Goal: Task Accomplishment & Management: Manage account settings

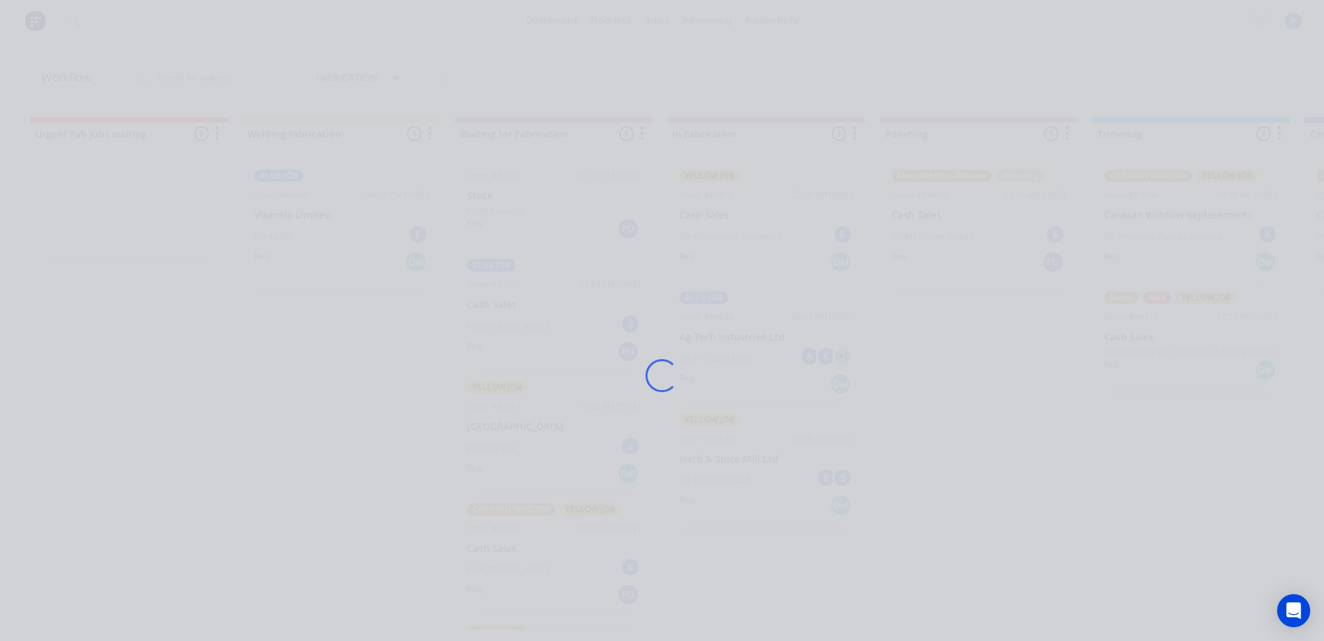
scroll to position [0, 414]
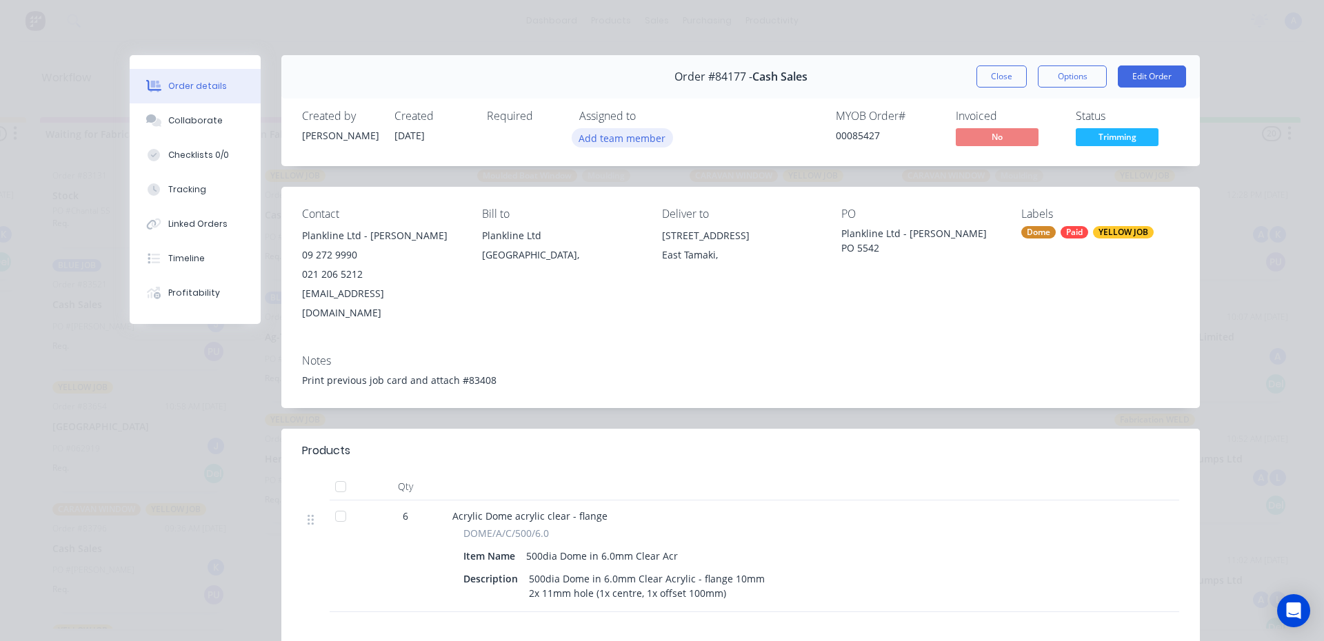
click at [618, 143] on button "Add team member" at bounding box center [622, 137] width 101 height 19
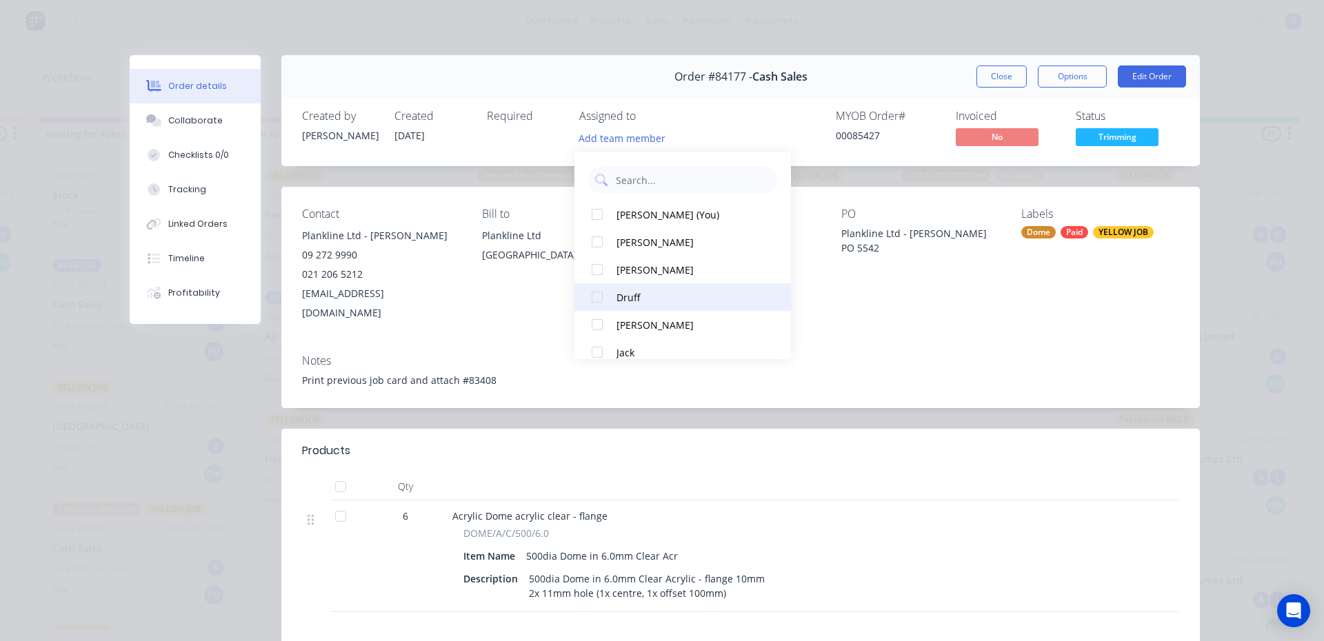
click at [601, 301] on div at bounding box center [597, 297] width 28 height 28
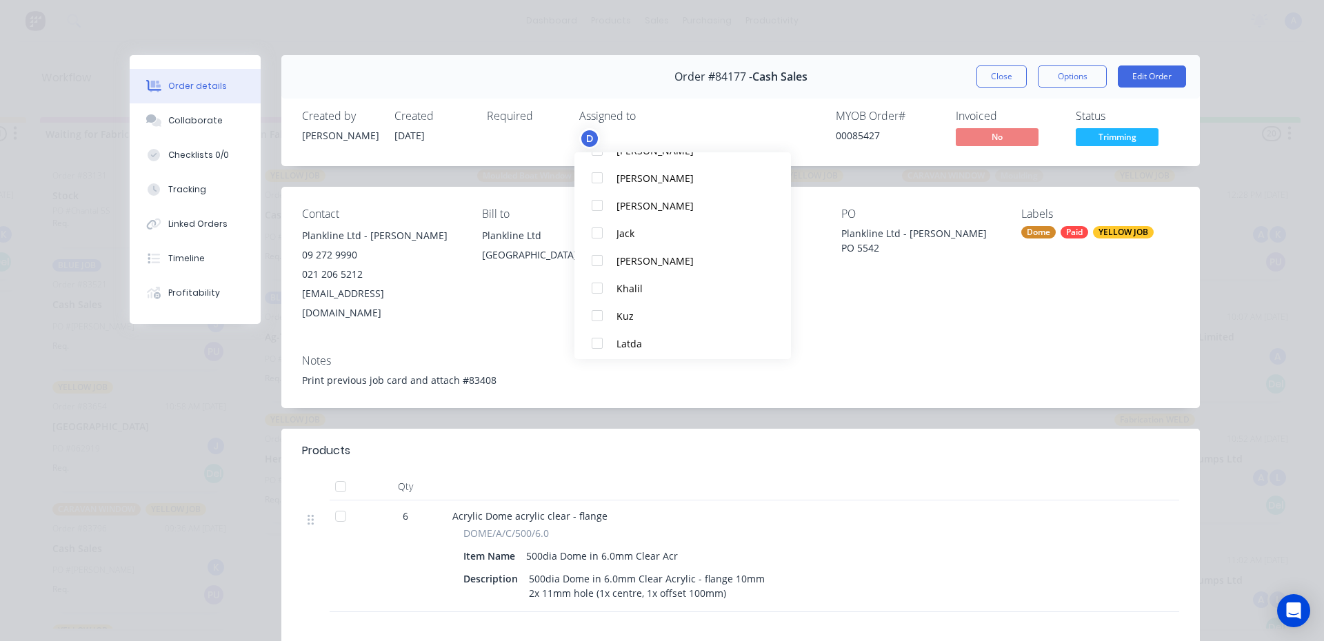
scroll to position [120, 0]
click at [596, 285] on div at bounding box center [597, 288] width 28 height 28
click at [592, 345] on div at bounding box center [597, 346] width 28 height 28
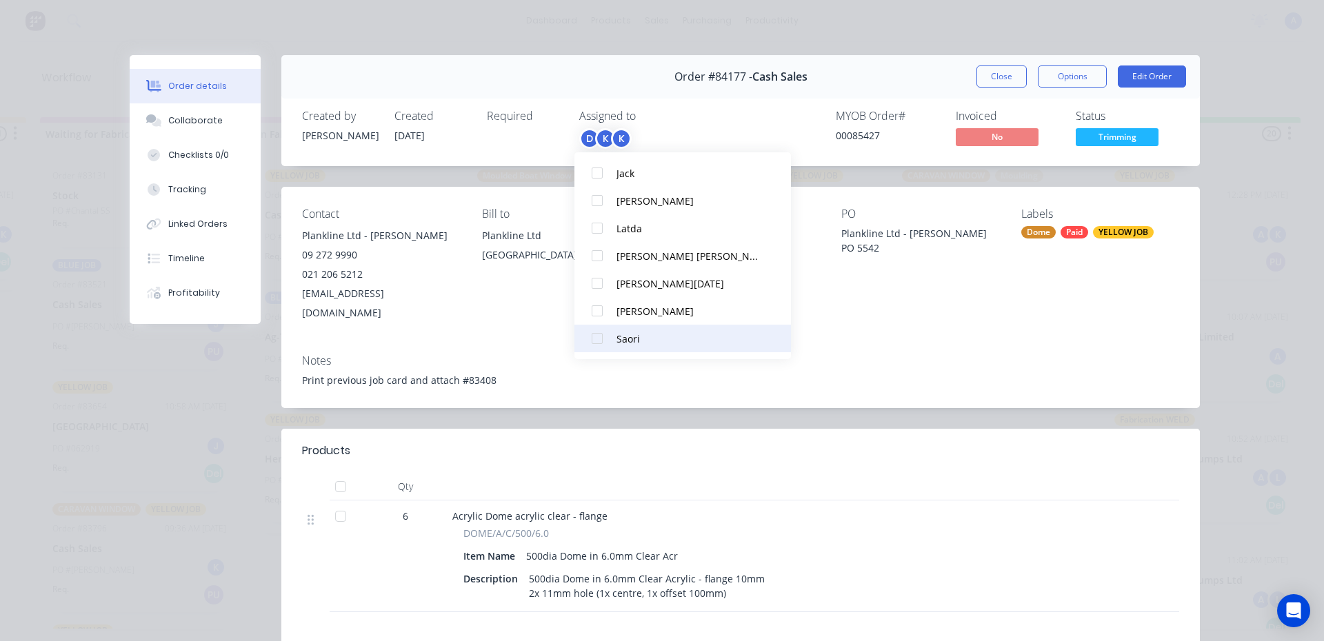
click at [594, 341] on div at bounding box center [597, 339] width 28 height 28
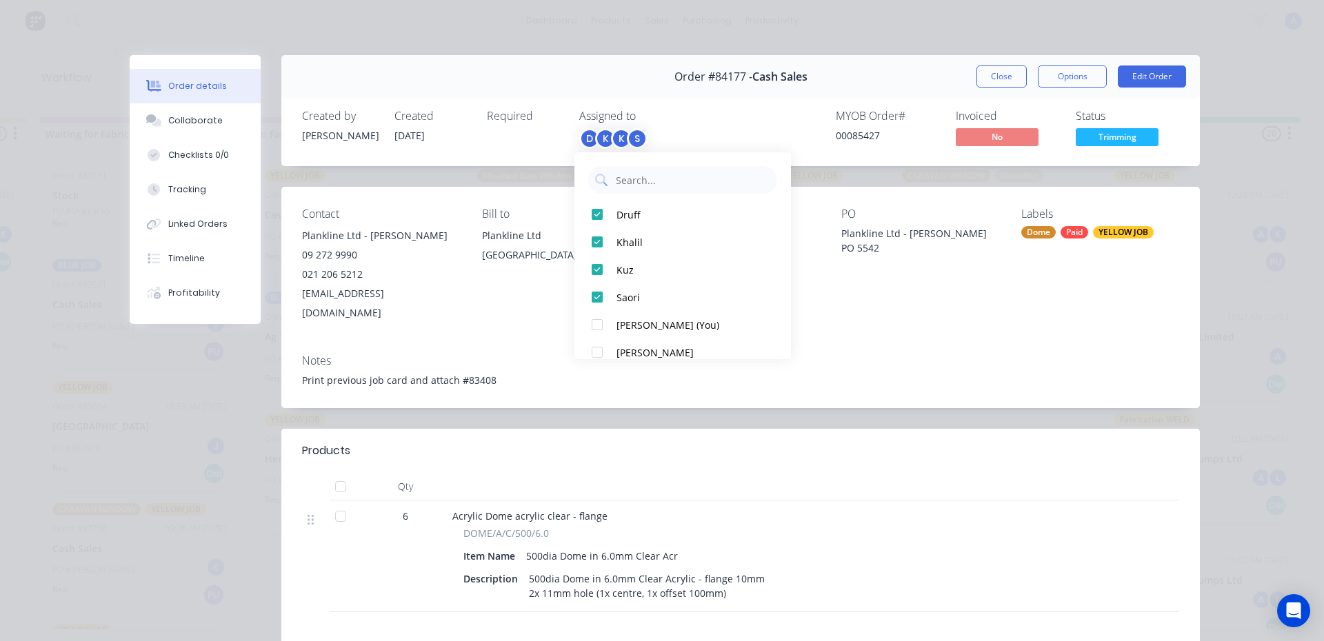
click at [1133, 140] on span "Trimming" at bounding box center [1117, 136] width 83 height 17
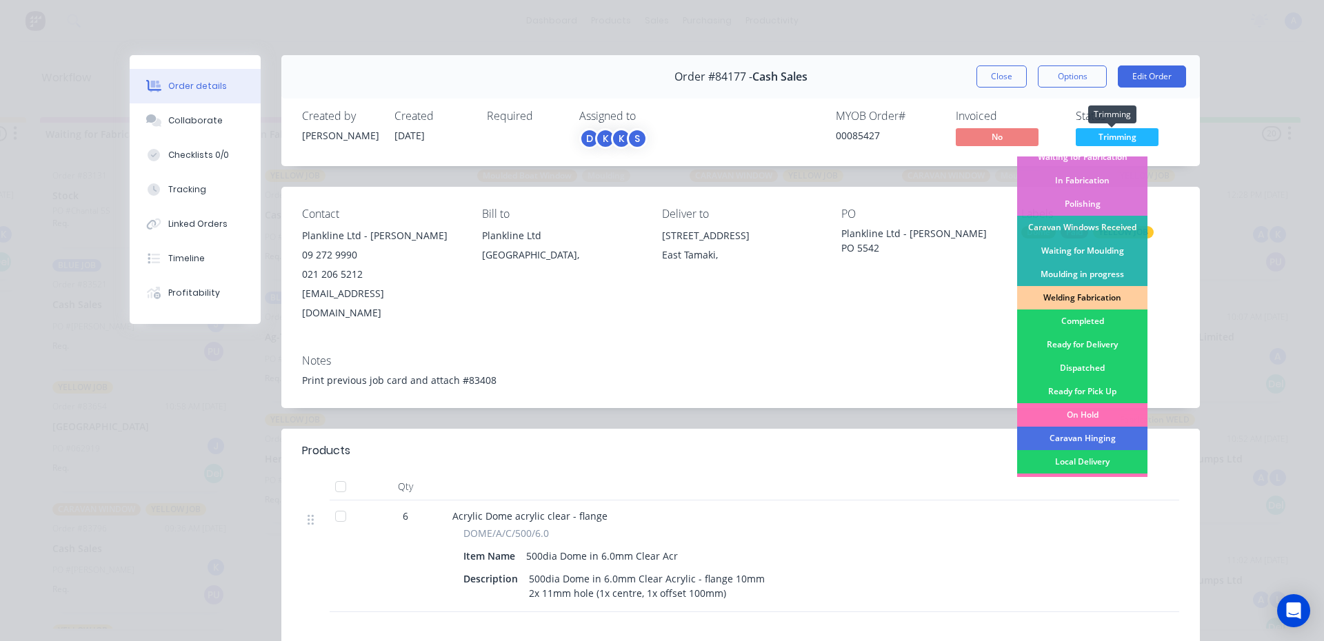
scroll to position [177, 0]
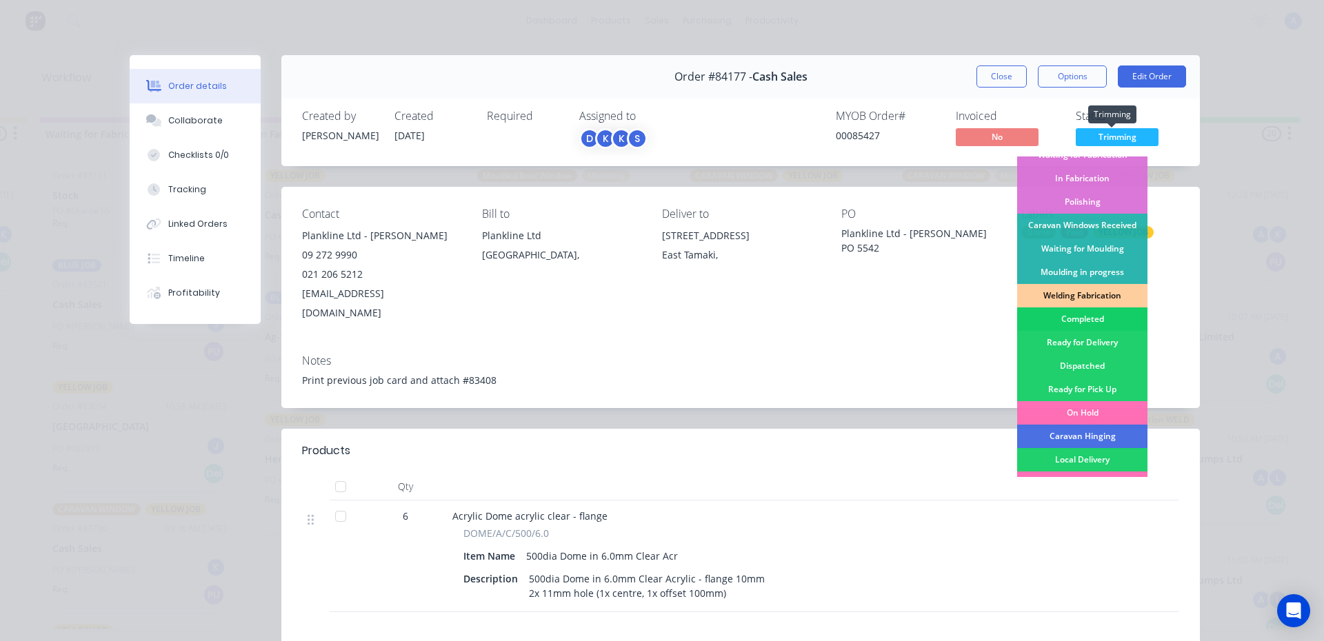
click at [1076, 324] on div "Completed" at bounding box center [1082, 319] width 130 height 23
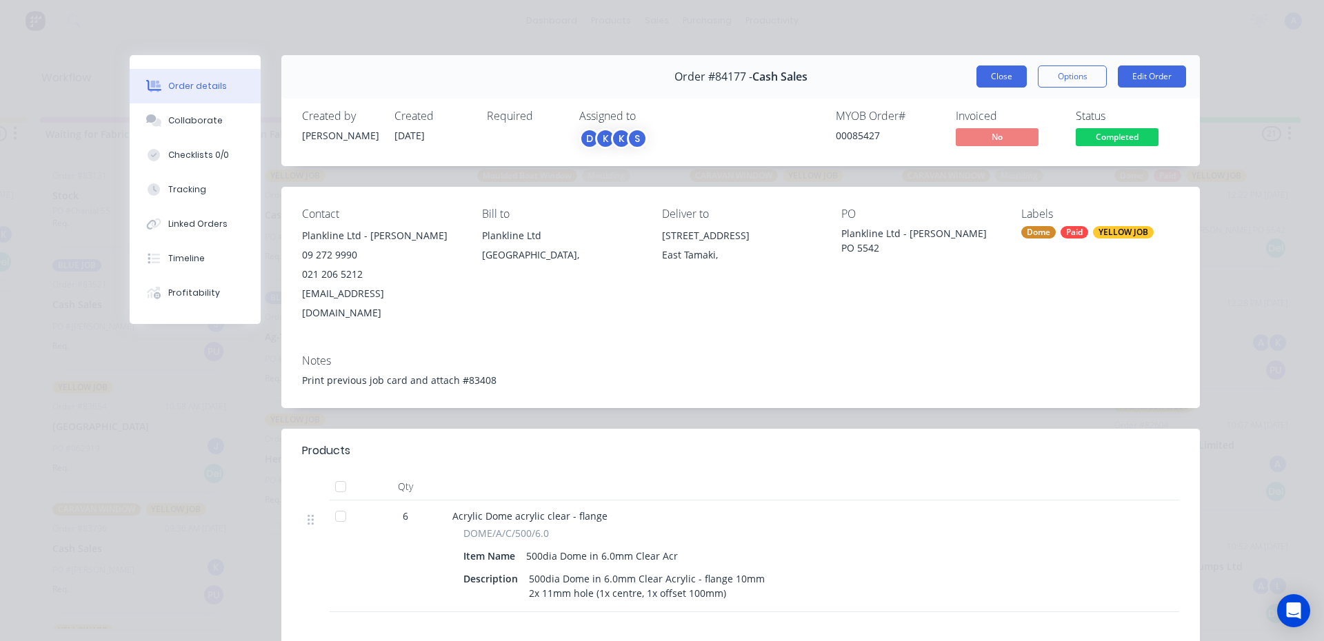
click at [991, 78] on button "Close" at bounding box center [1001, 77] width 50 height 22
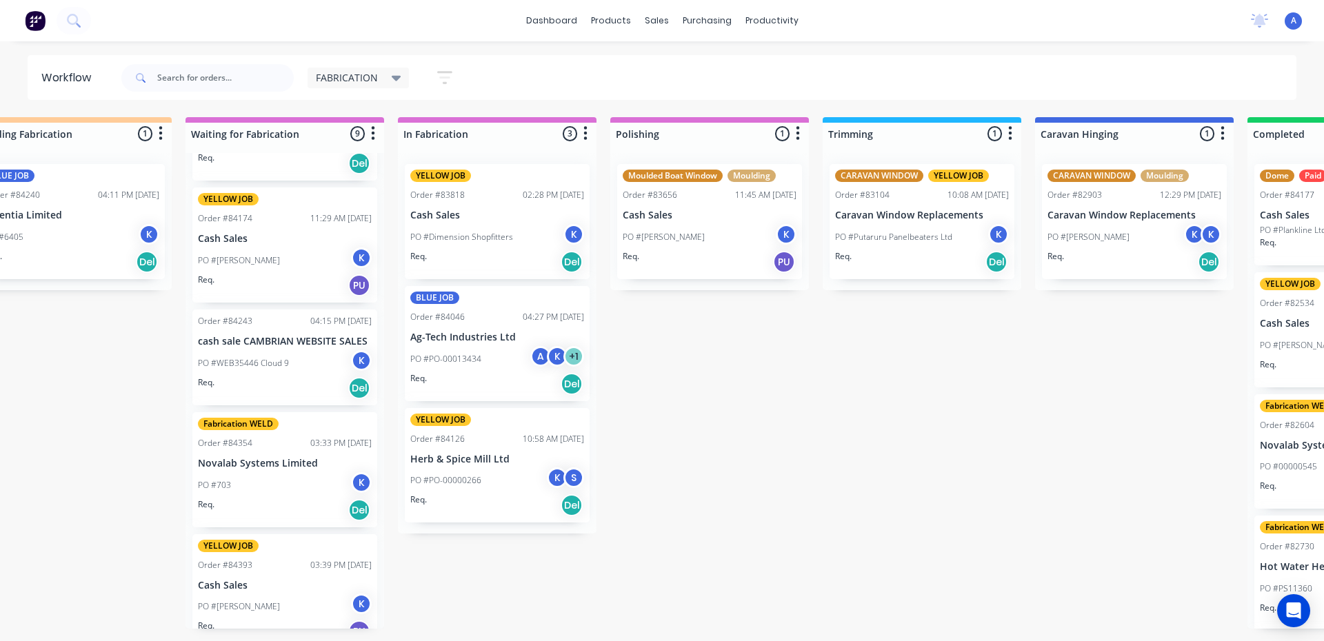
scroll to position [558, 0]
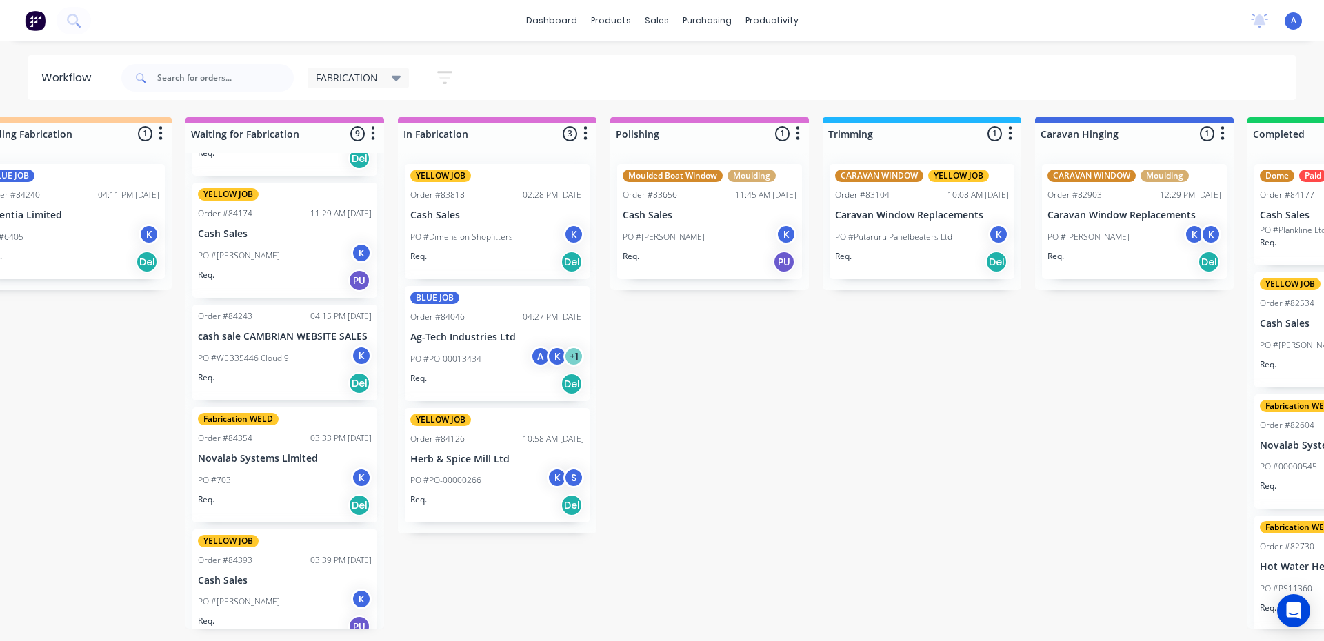
click at [328, 345] on div "PO #WEB35446 Cloud 9 K" at bounding box center [285, 358] width 174 height 26
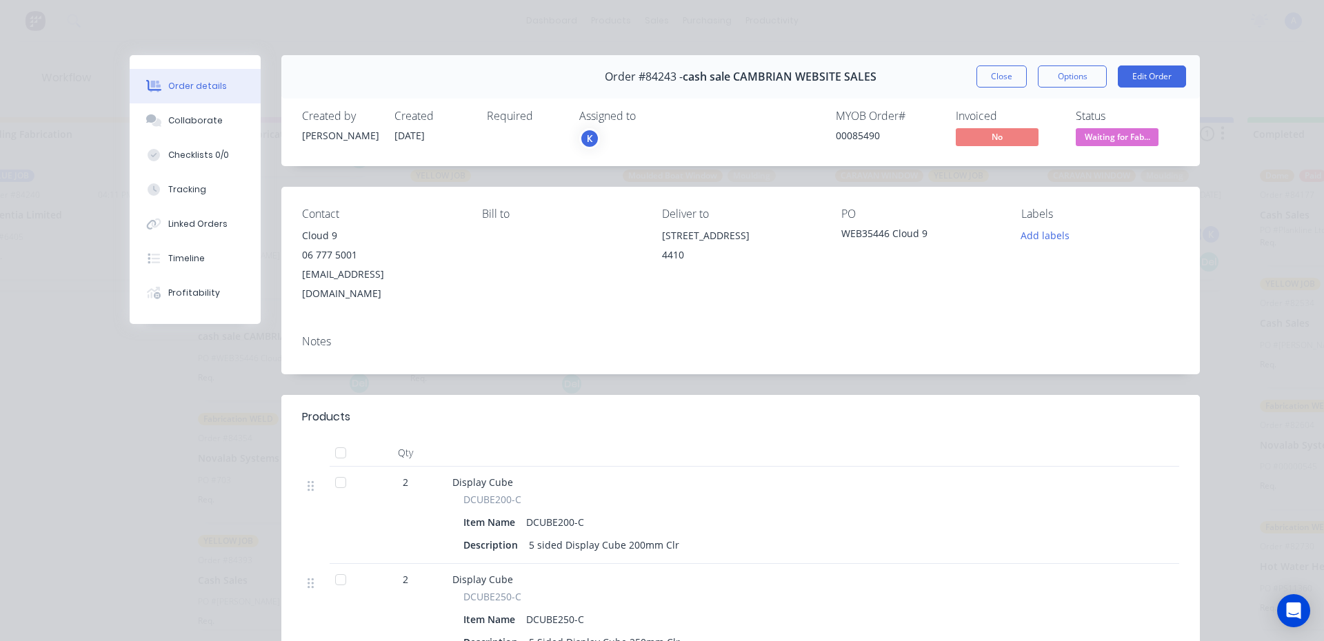
click at [584, 139] on div "K" at bounding box center [589, 138] width 21 height 21
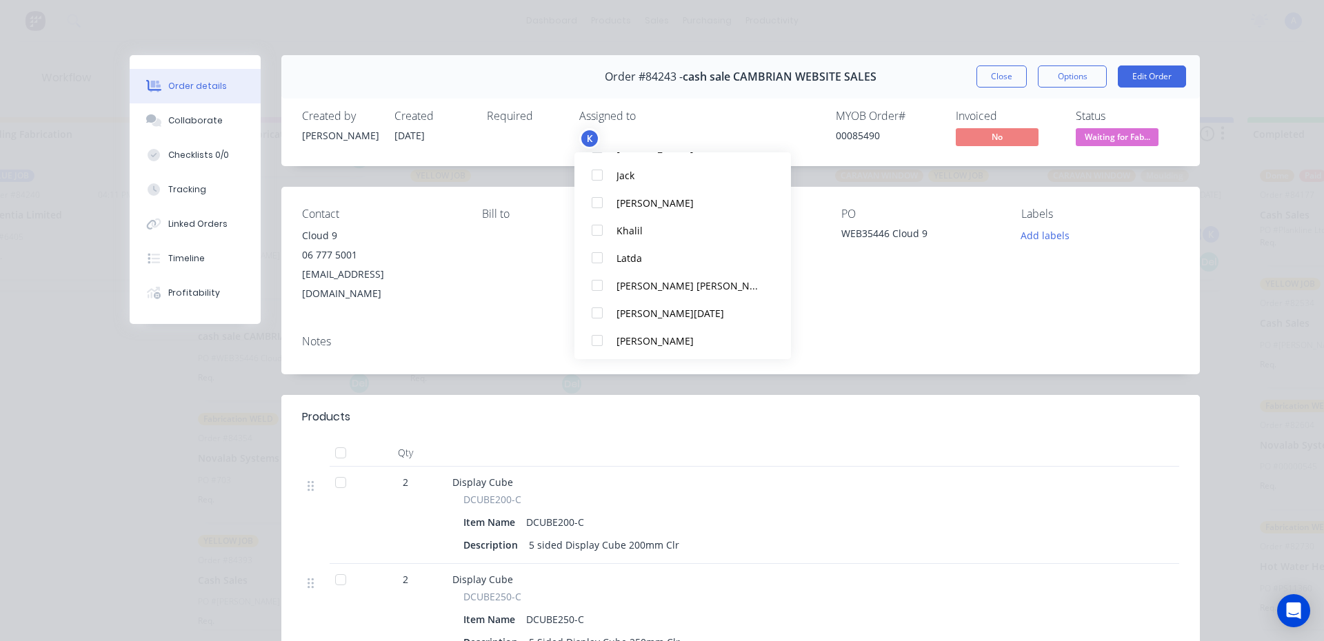
scroll to position [234, 0]
click at [595, 343] on div at bounding box center [597, 339] width 28 height 28
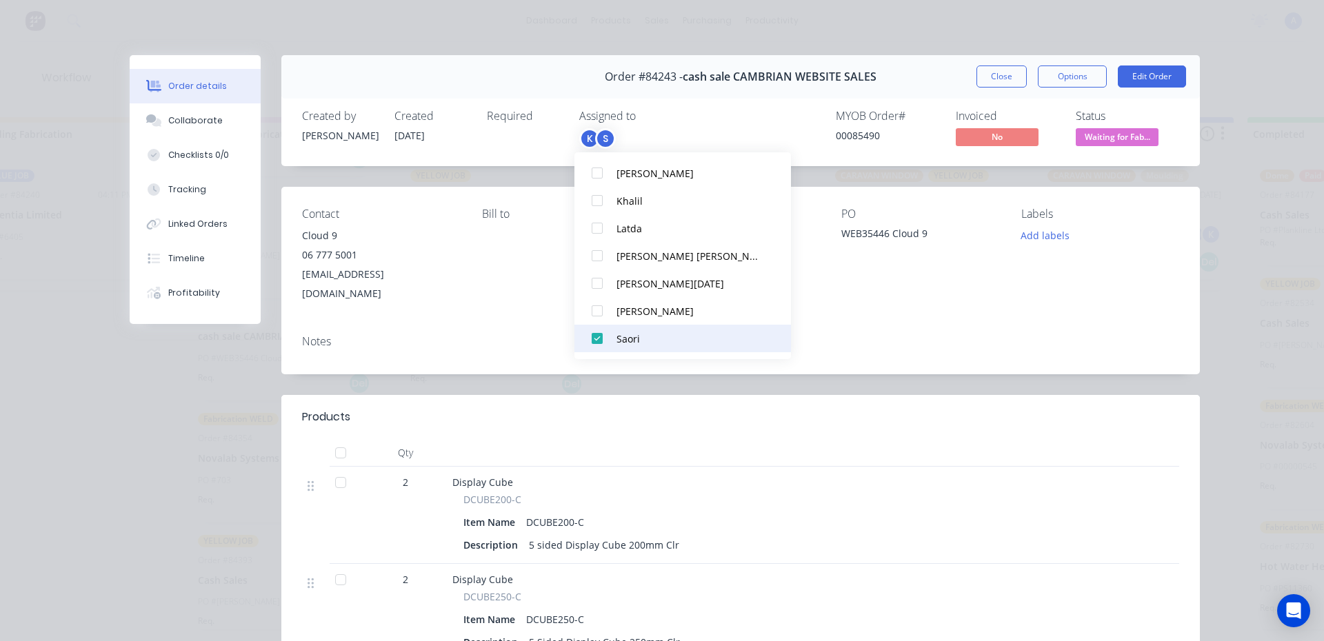
scroll to position [0, 0]
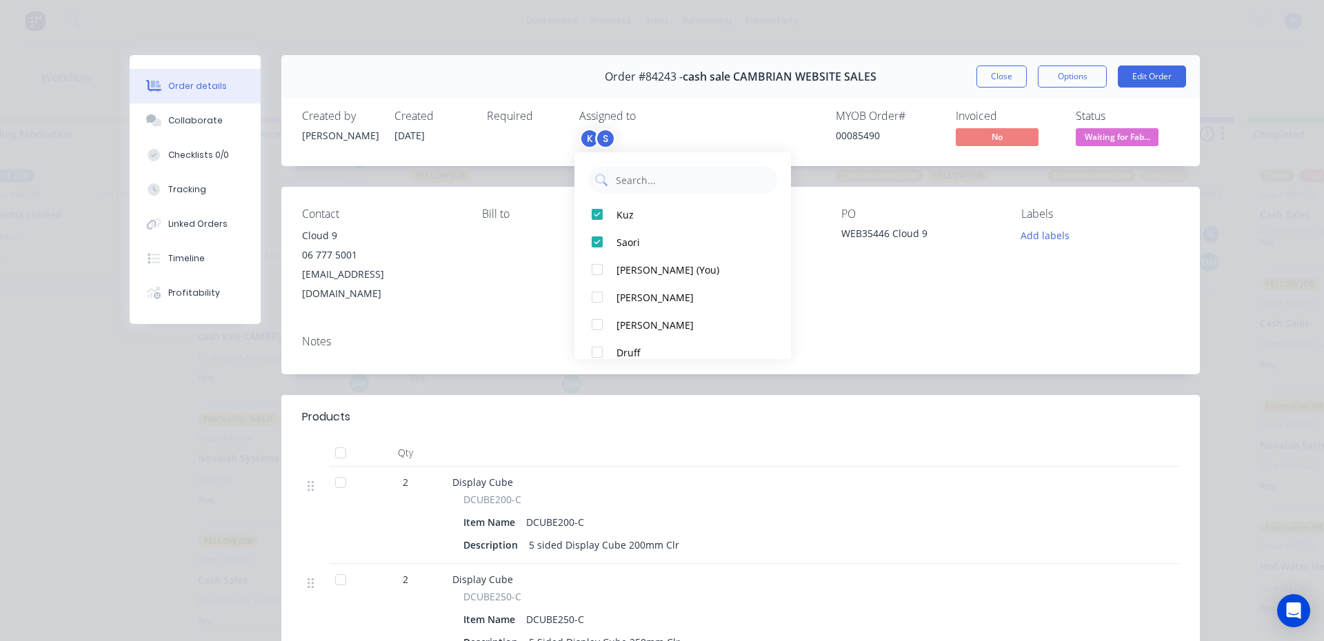
click at [1105, 139] on span "Waiting for Fab..." at bounding box center [1117, 136] width 83 height 17
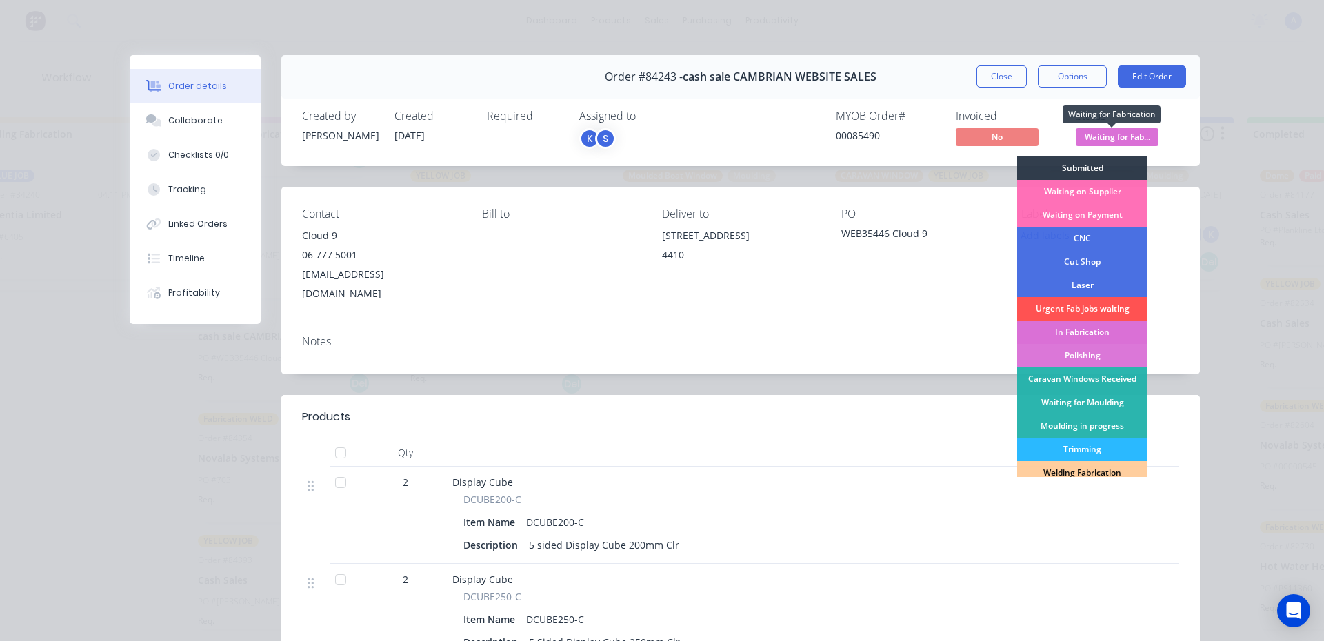
click at [1091, 333] on div "In Fabrication" at bounding box center [1082, 332] width 130 height 23
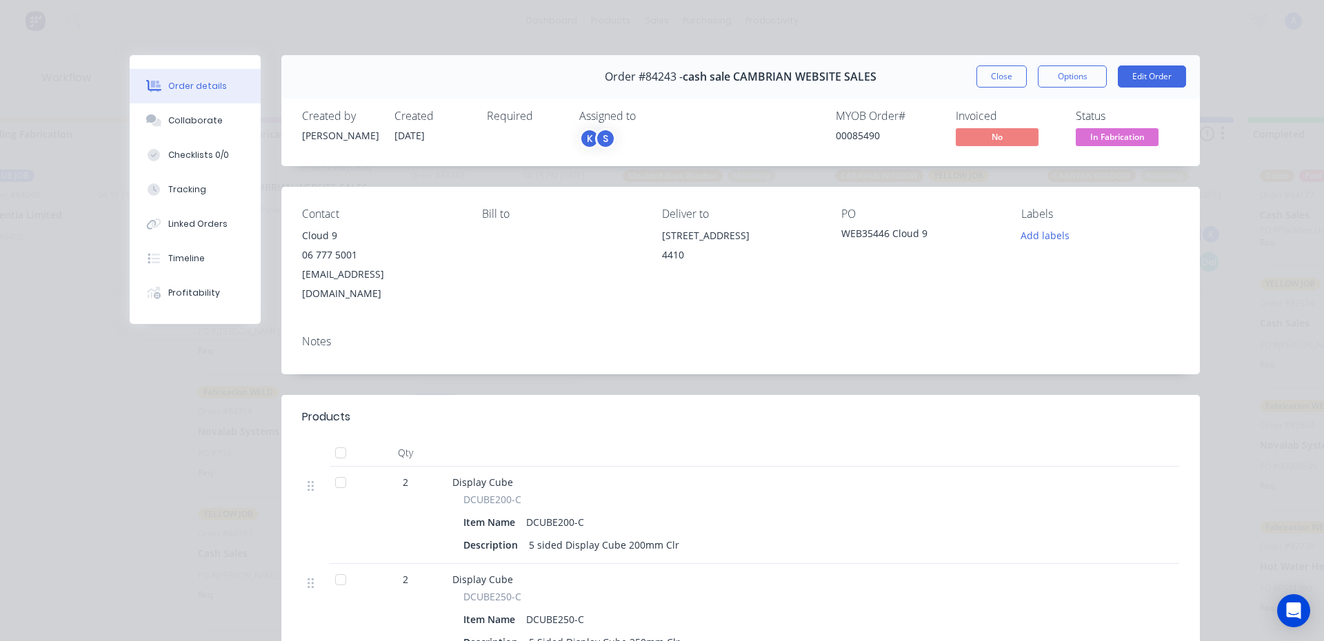
scroll to position [472, 0]
click at [994, 80] on button "Close" at bounding box center [1001, 77] width 50 height 22
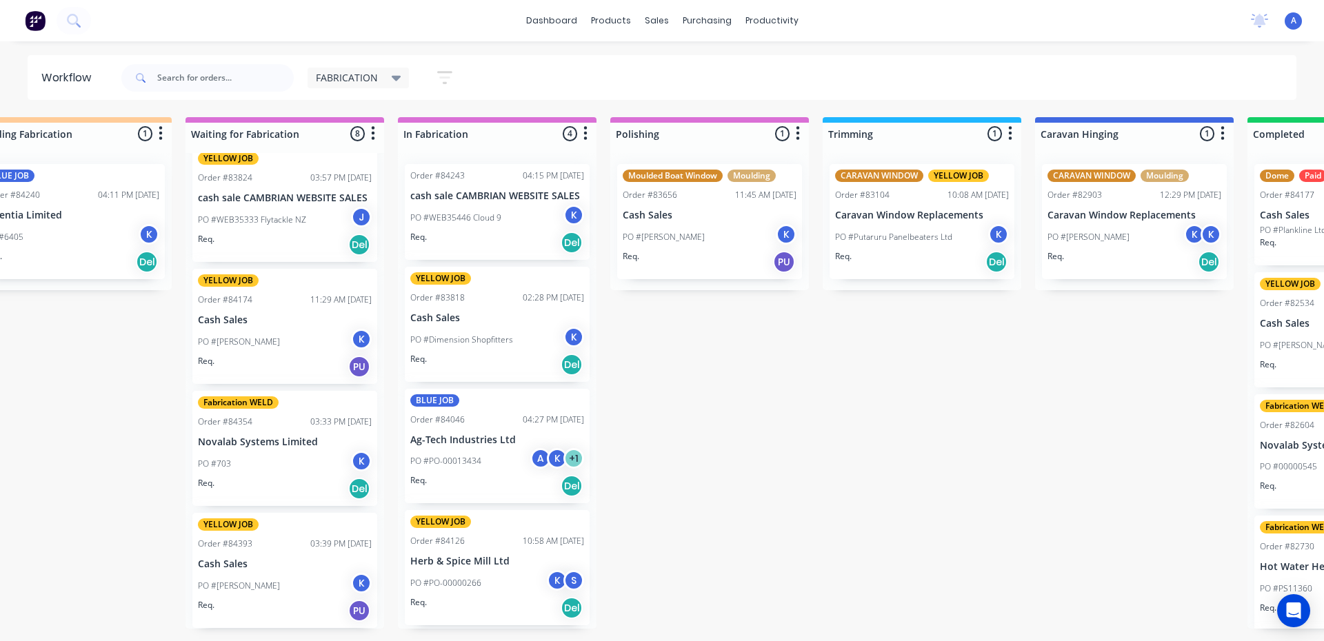
click at [361, 74] on span "FABRICATION" at bounding box center [347, 77] width 62 height 14
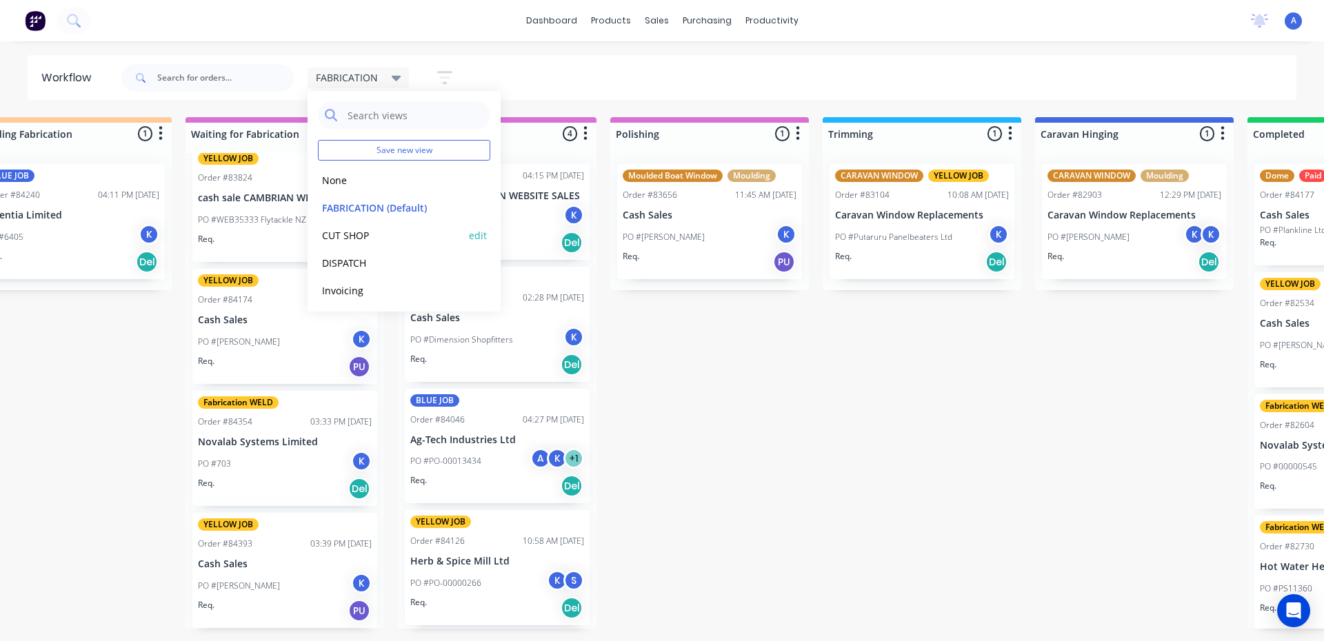
click at [337, 239] on button "CUT SHOP" at bounding box center [391, 236] width 147 height 16
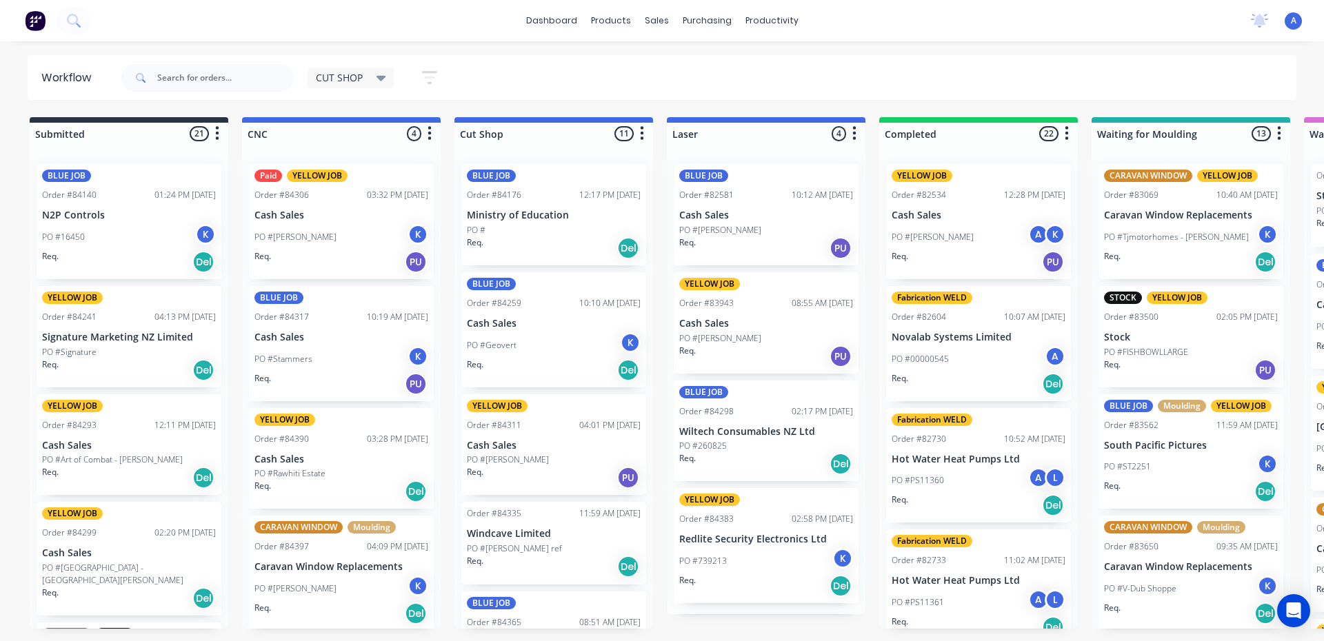
click at [348, 631] on div "CARAVAN WINDOW Moulding Order #84397 04:09 PM [DATE] Caravan Window Replacement…" at bounding box center [341, 573] width 185 height 115
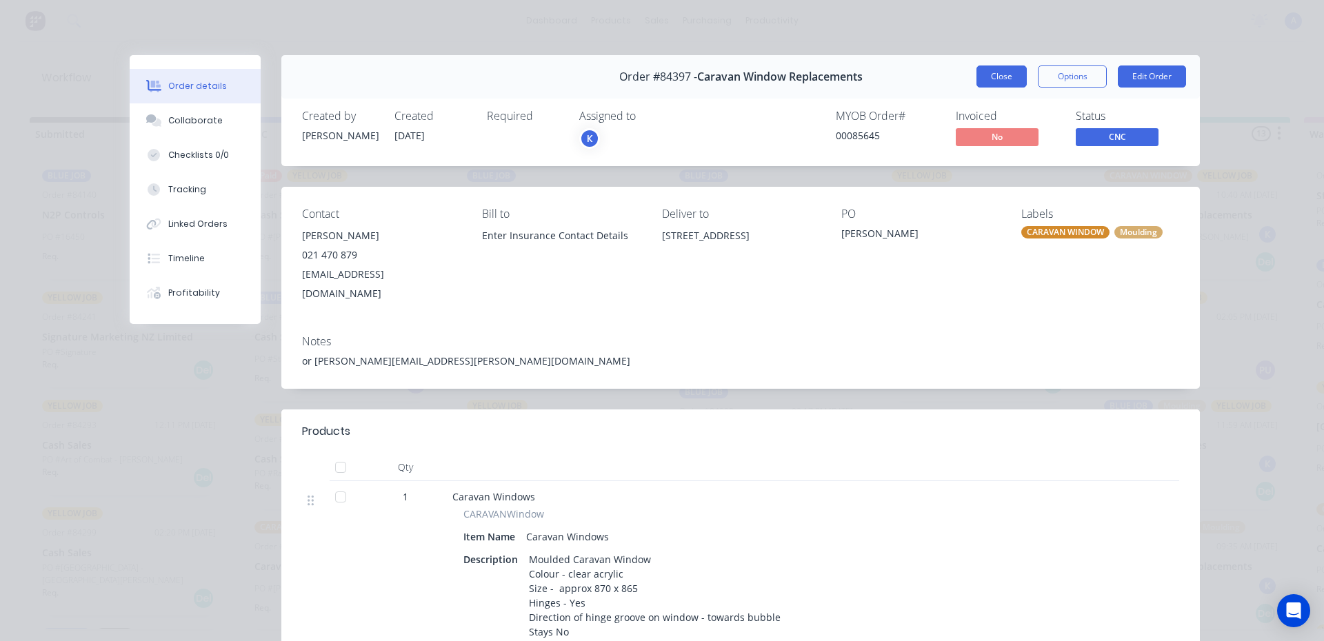
click at [978, 77] on button "Close" at bounding box center [1001, 77] width 50 height 22
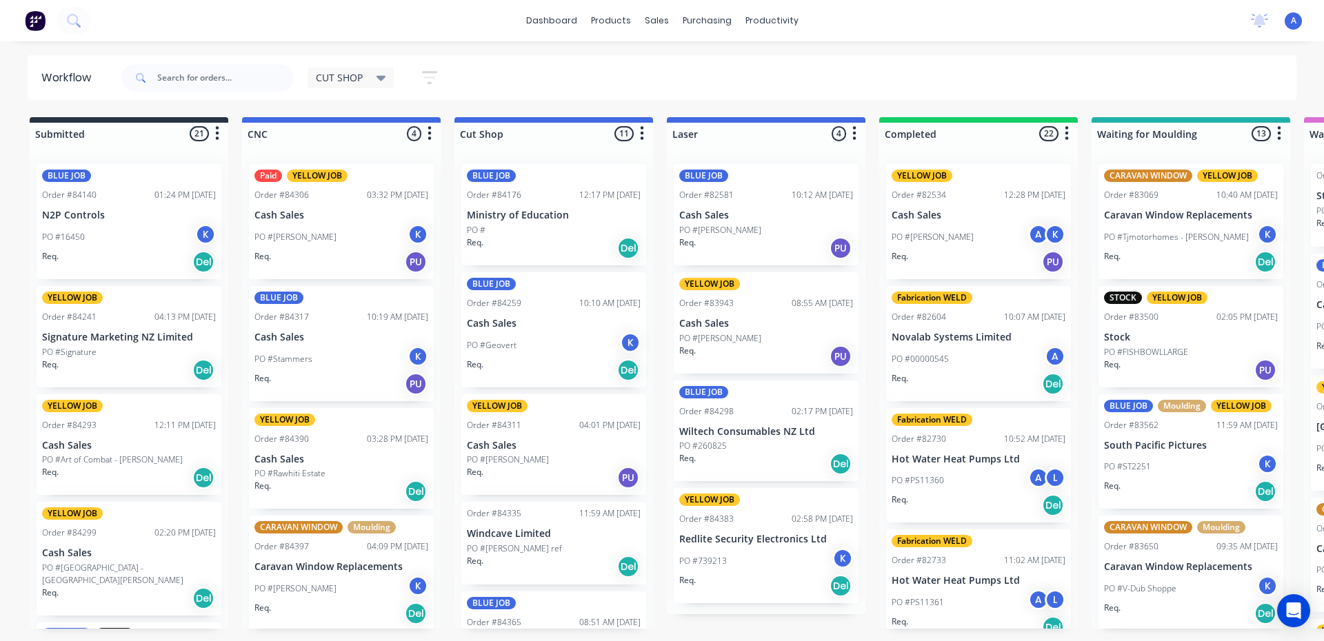
click at [511, 240] on div "Req. Del" at bounding box center [554, 247] width 174 height 23
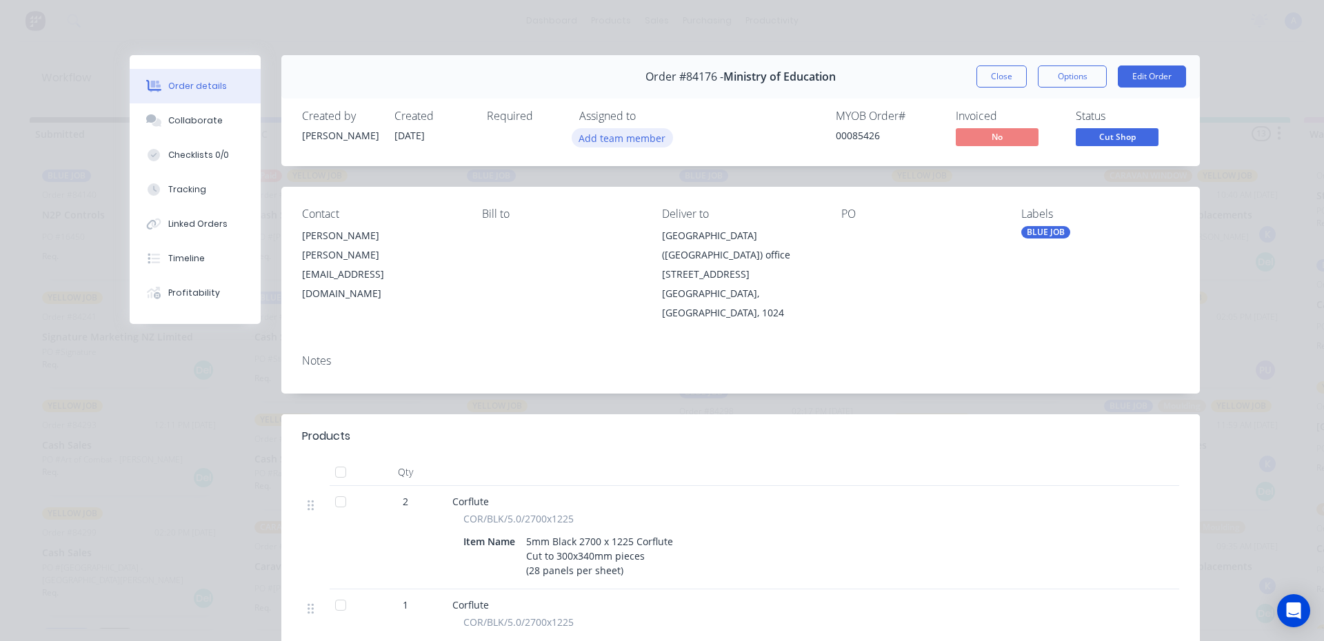
click at [614, 138] on button "Add team member" at bounding box center [622, 137] width 101 height 19
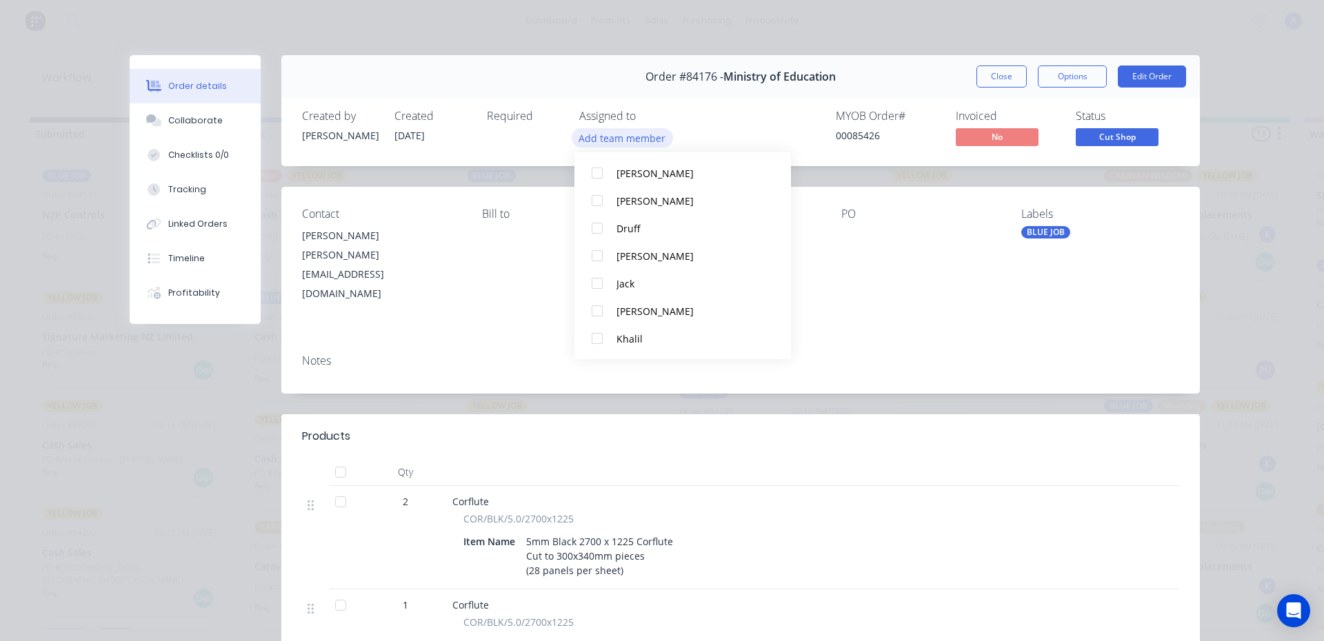
scroll to position [71, 0]
click at [638, 341] on div "Khalil" at bounding box center [688, 337] width 145 height 14
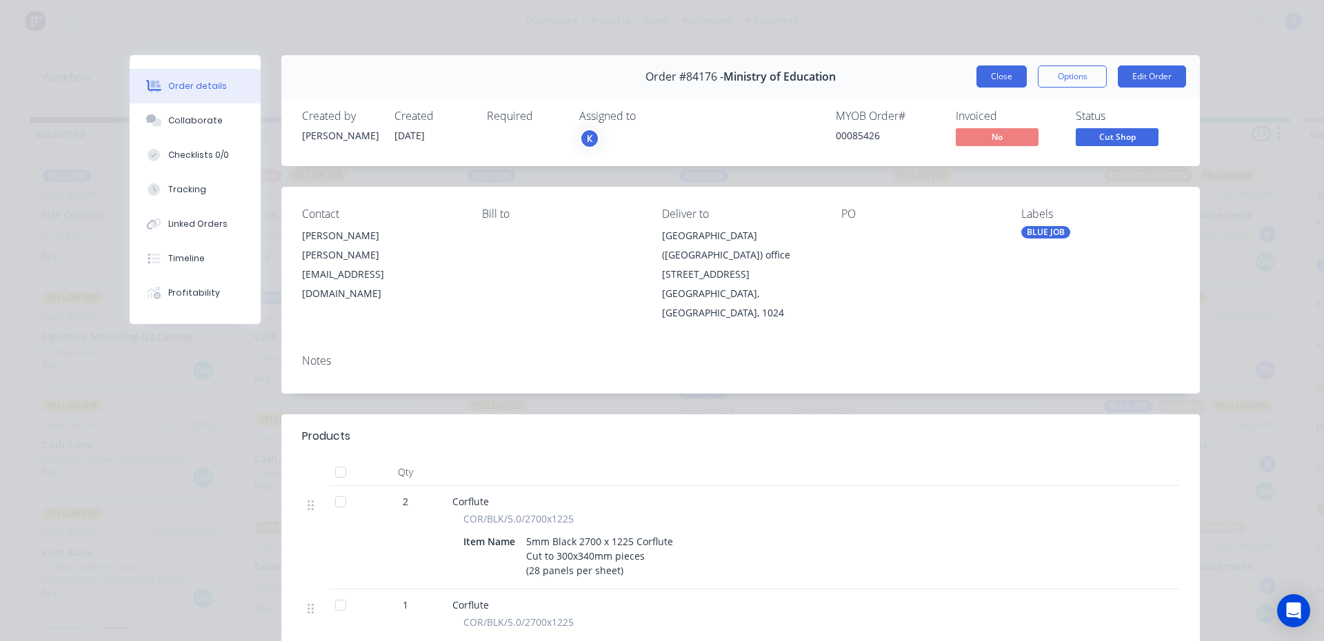
click at [991, 78] on button "Close" at bounding box center [1001, 77] width 50 height 22
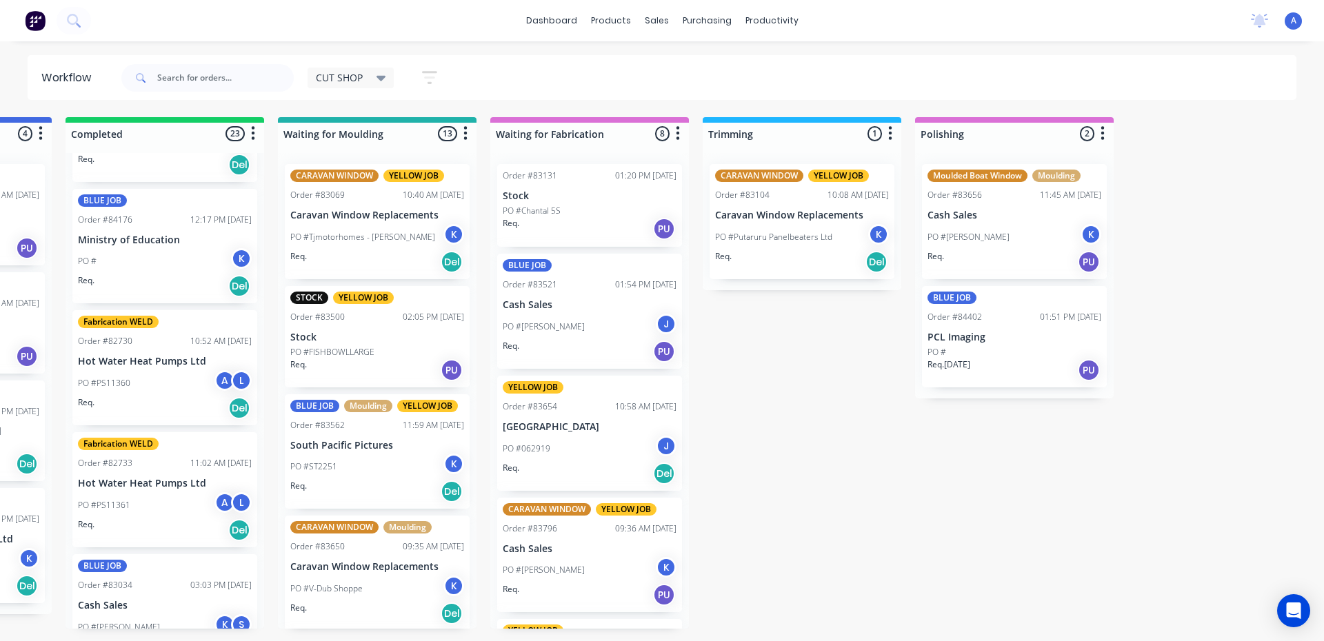
scroll to position [497, 0]
click at [988, 352] on div "PO #" at bounding box center [1014, 352] width 174 height 12
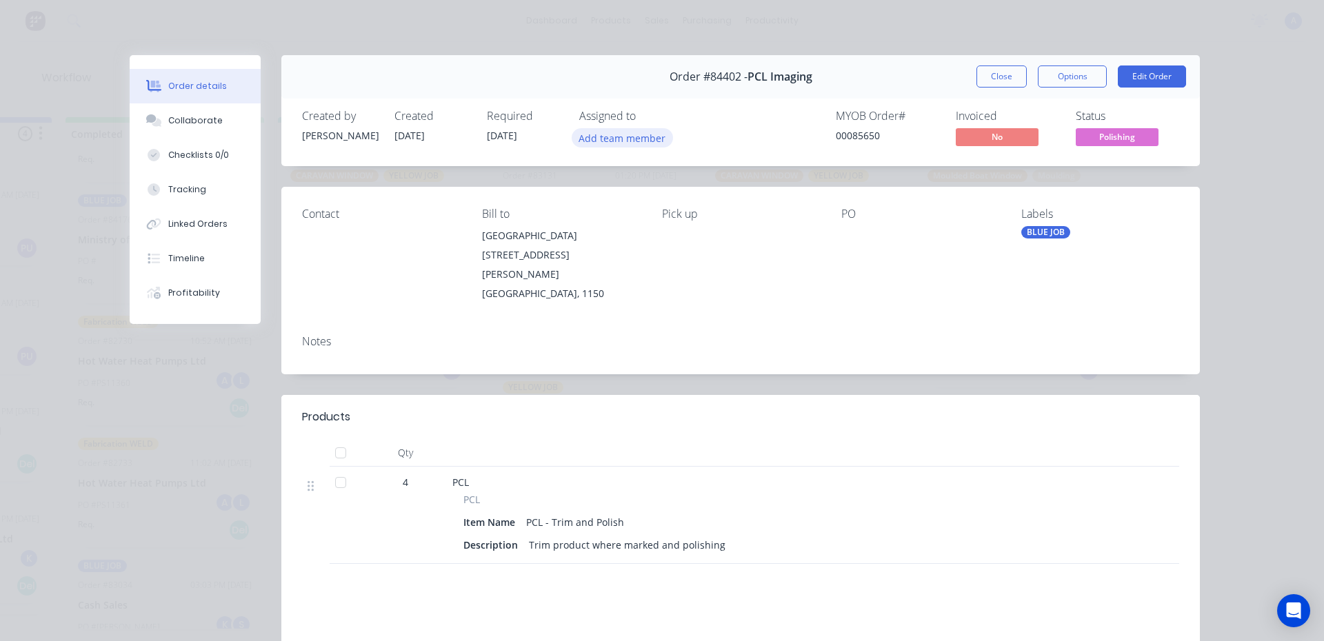
click at [608, 144] on button "Add team member" at bounding box center [622, 137] width 101 height 19
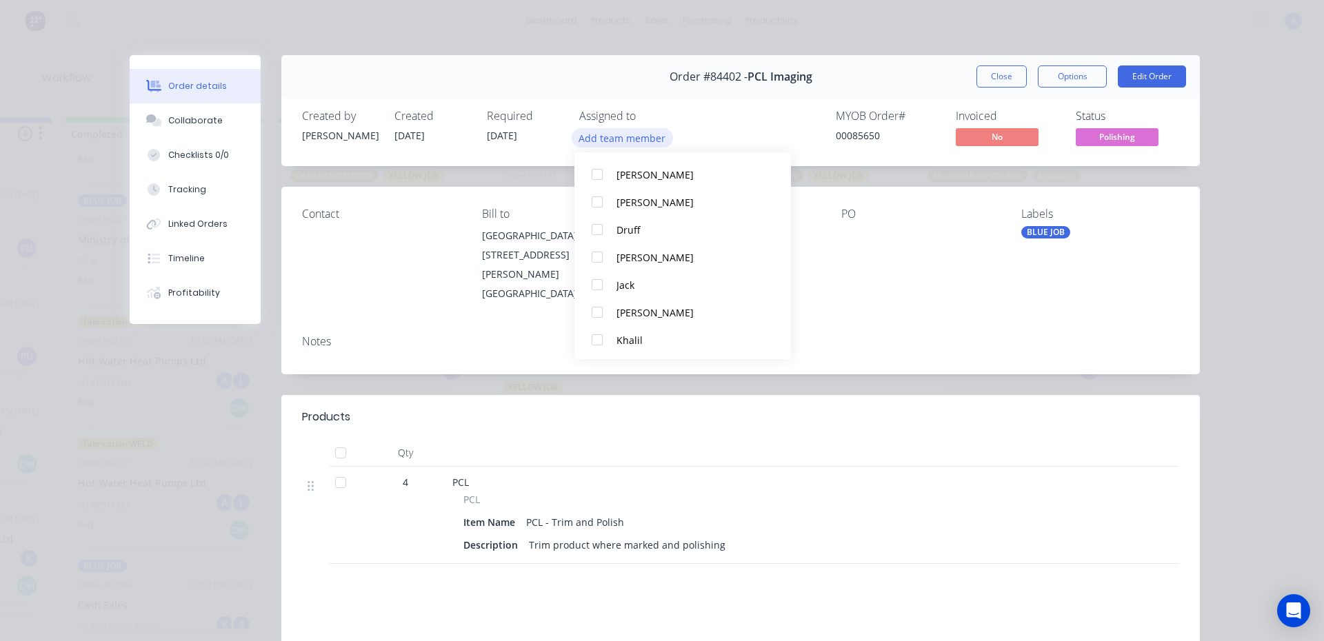
scroll to position [68, 0]
click at [645, 345] on div "Khalil" at bounding box center [688, 339] width 145 height 14
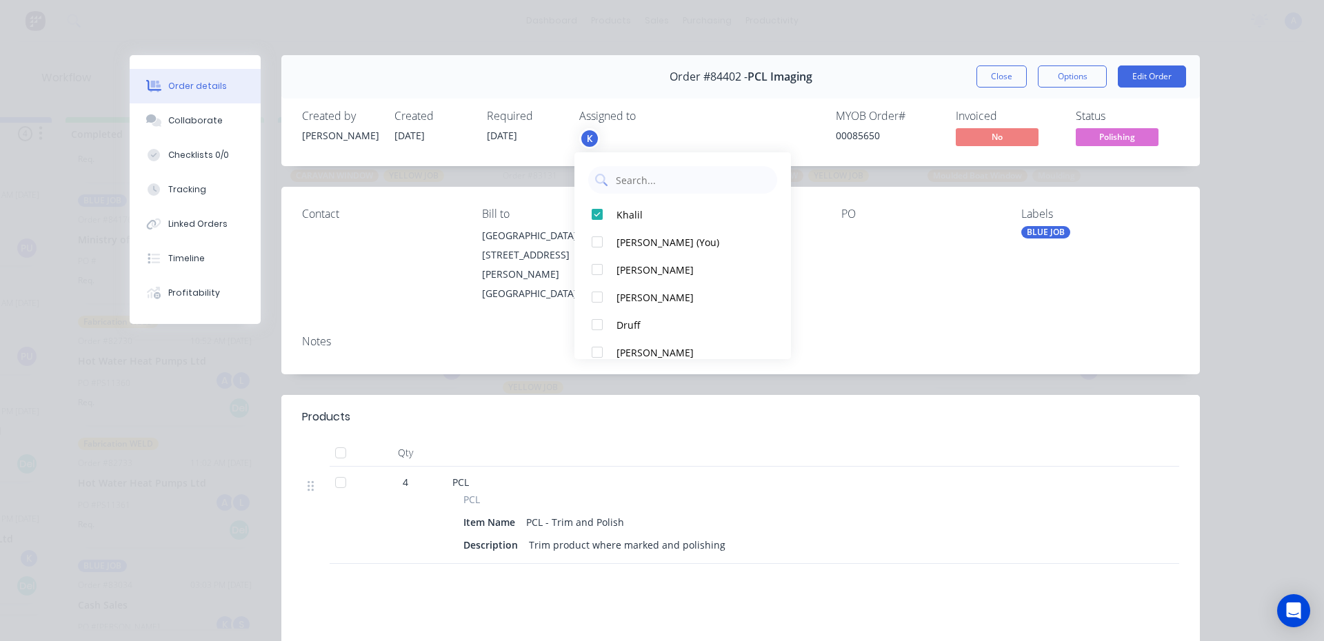
click at [924, 439] on div at bounding box center [723, 453] width 552 height 28
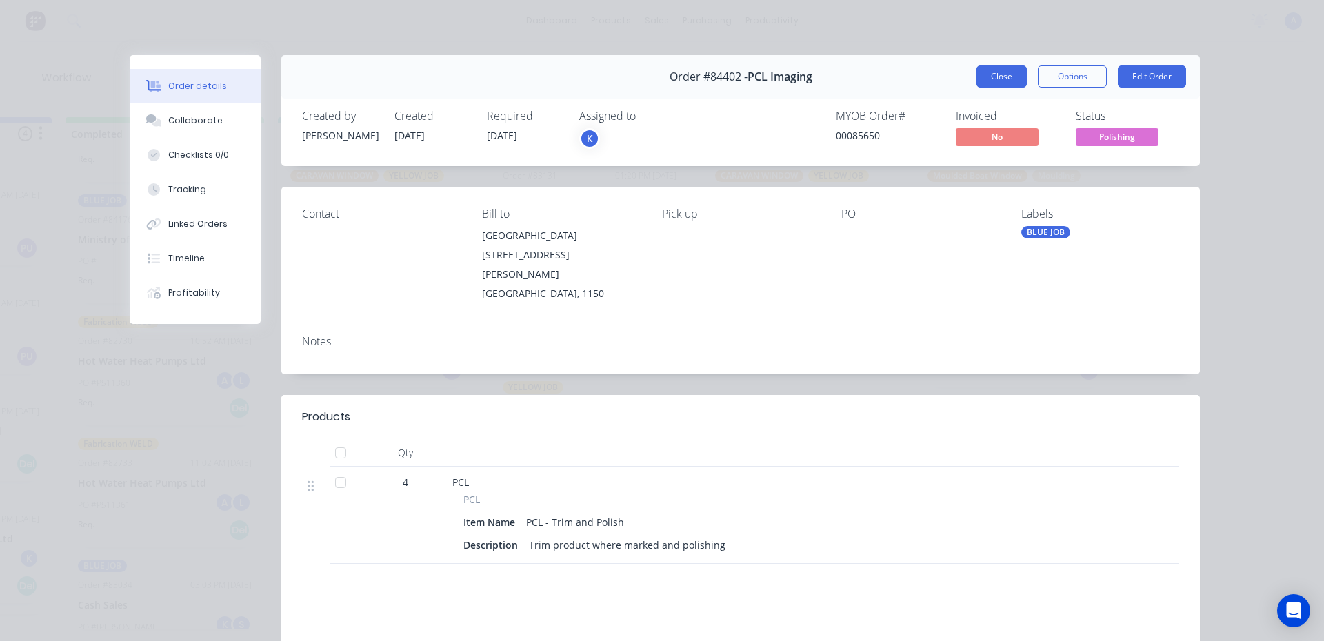
click at [997, 70] on button "Close" at bounding box center [1001, 77] width 50 height 22
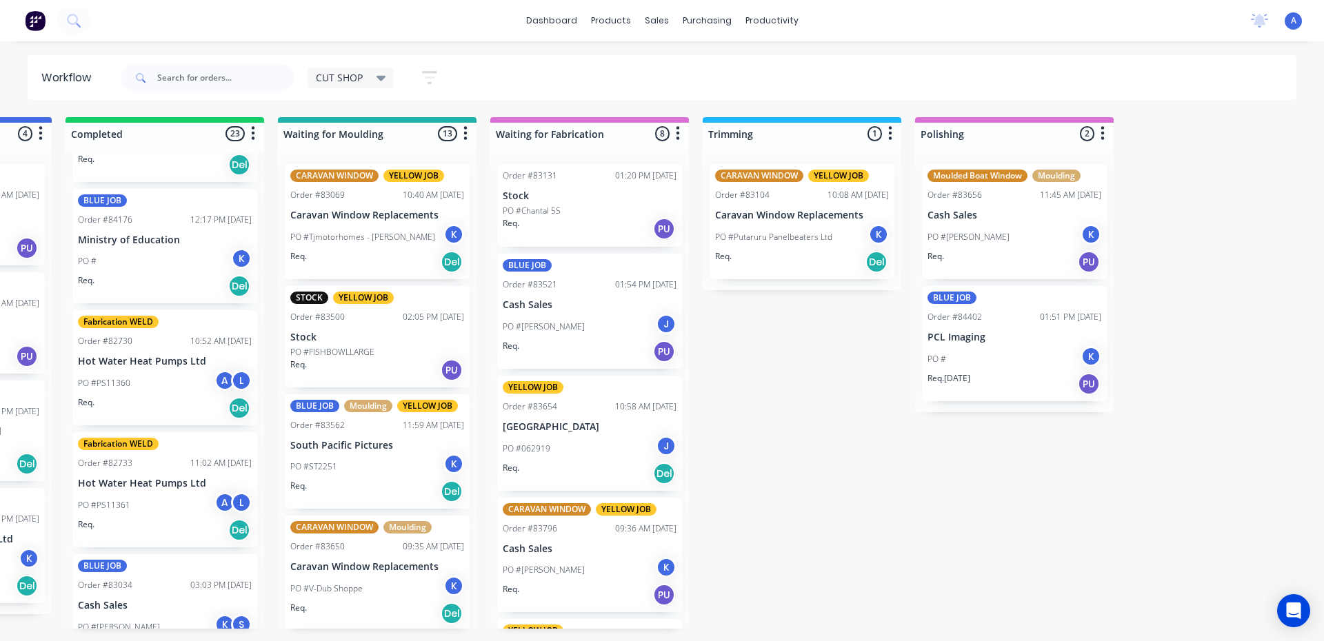
click at [986, 85] on div "CUT SHOP Save new view None edit FABRICATION (Default) edit CUT SHOP edit DISPA…" at bounding box center [708, 77] width 1178 height 41
